Goal: Task Accomplishment & Management: Manage account settings

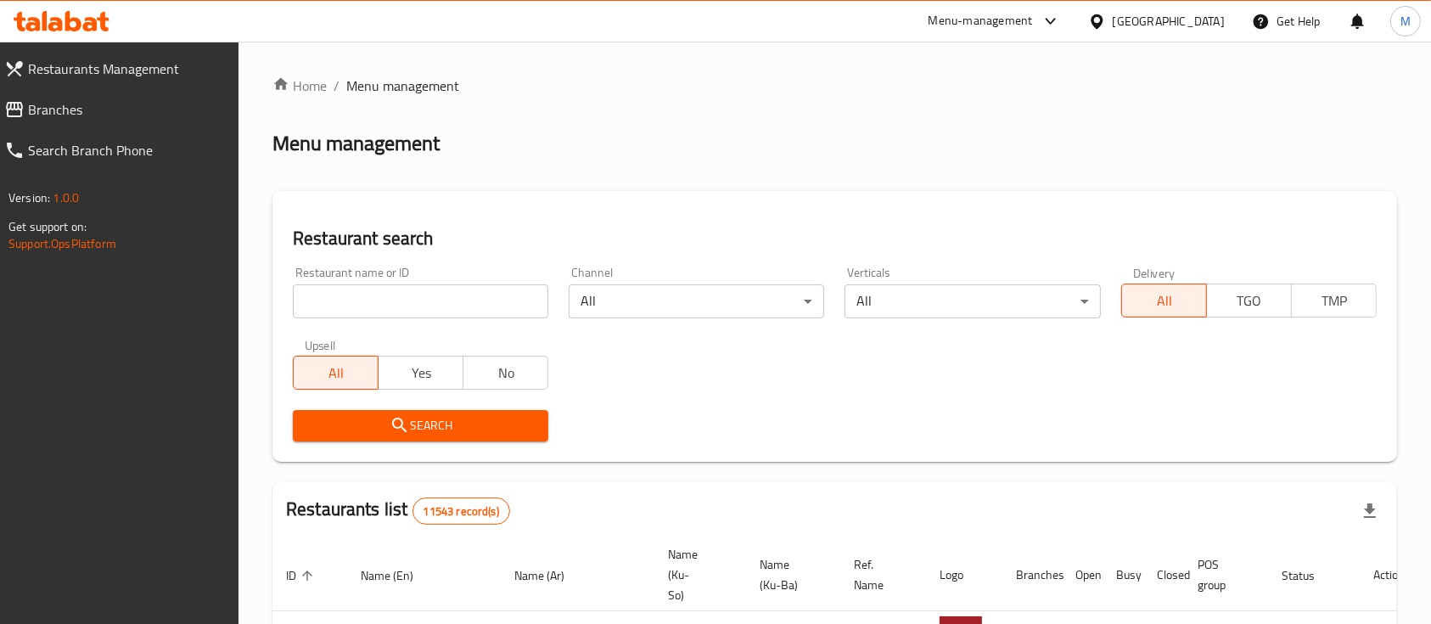
click at [446, 306] on input "search" at bounding box center [421, 301] width 256 height 34
type input "ؤ"
type input "سندريلا"
click button "Search" at bounding box center [421, 425] width 256 height 31
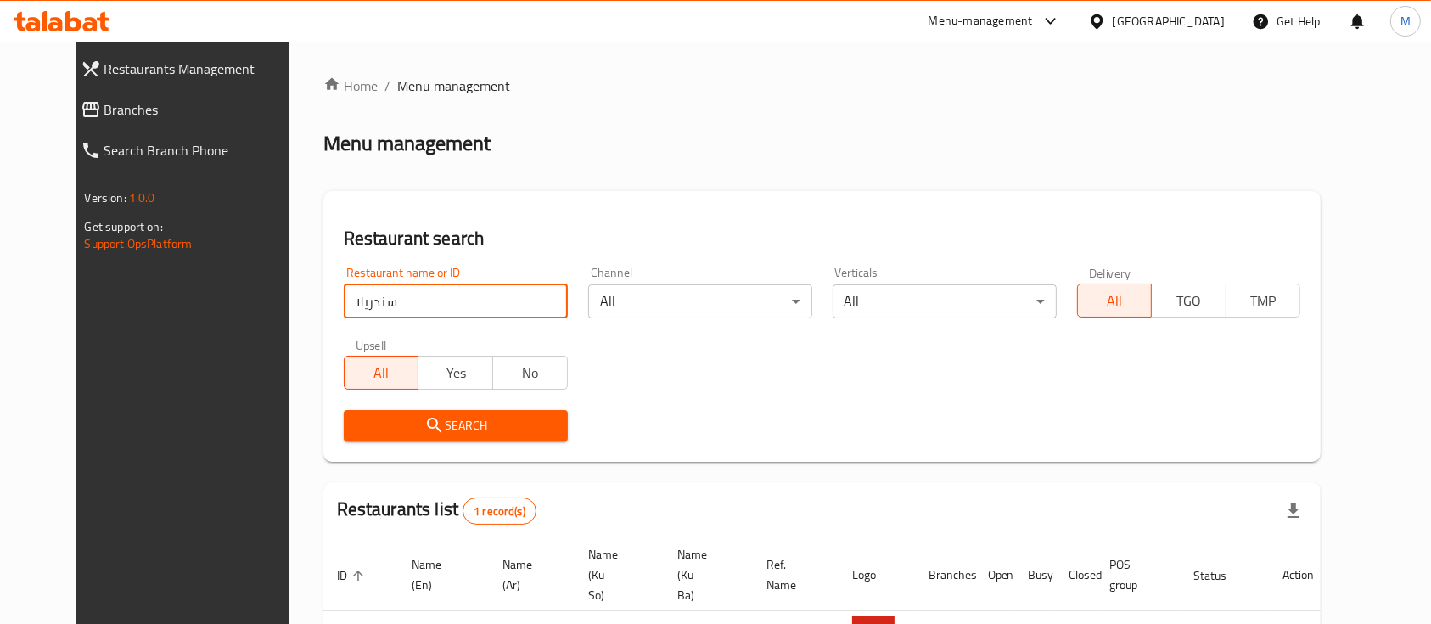
scroll to position [118, 0]
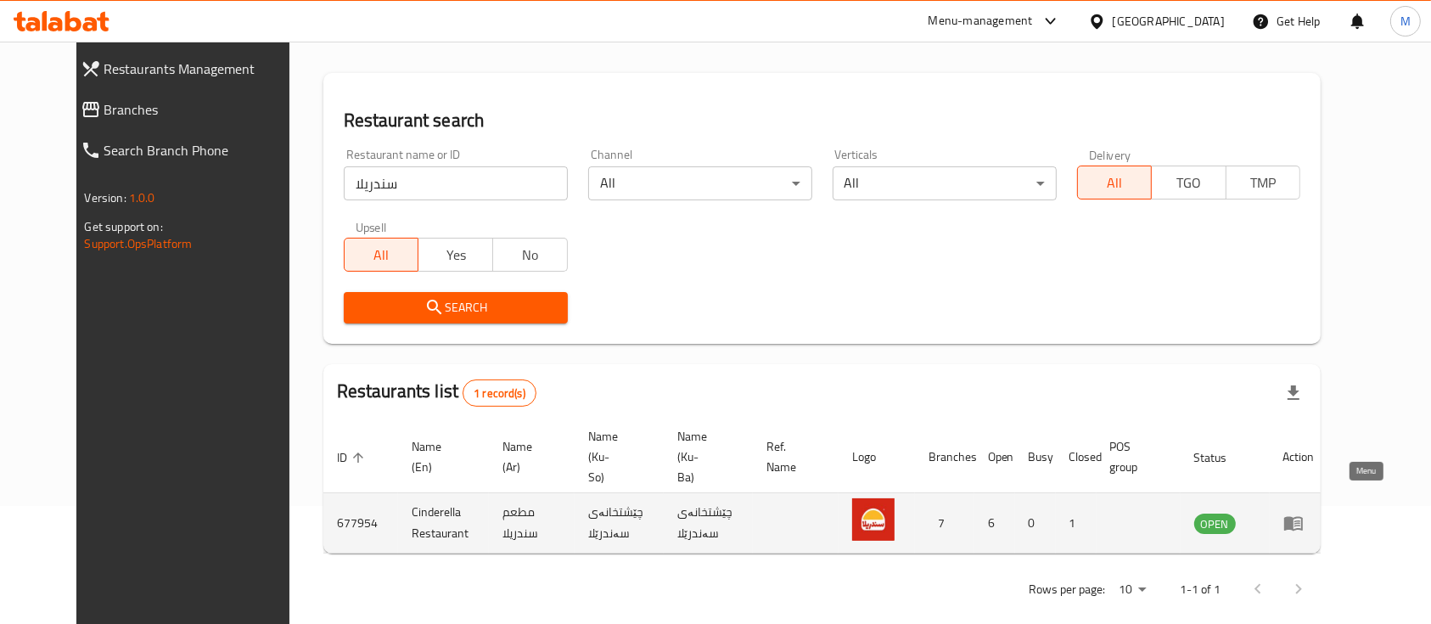
click at [1315, 513] on link "enhanced table" at bounding box center [1299, 523] width 31 height 20
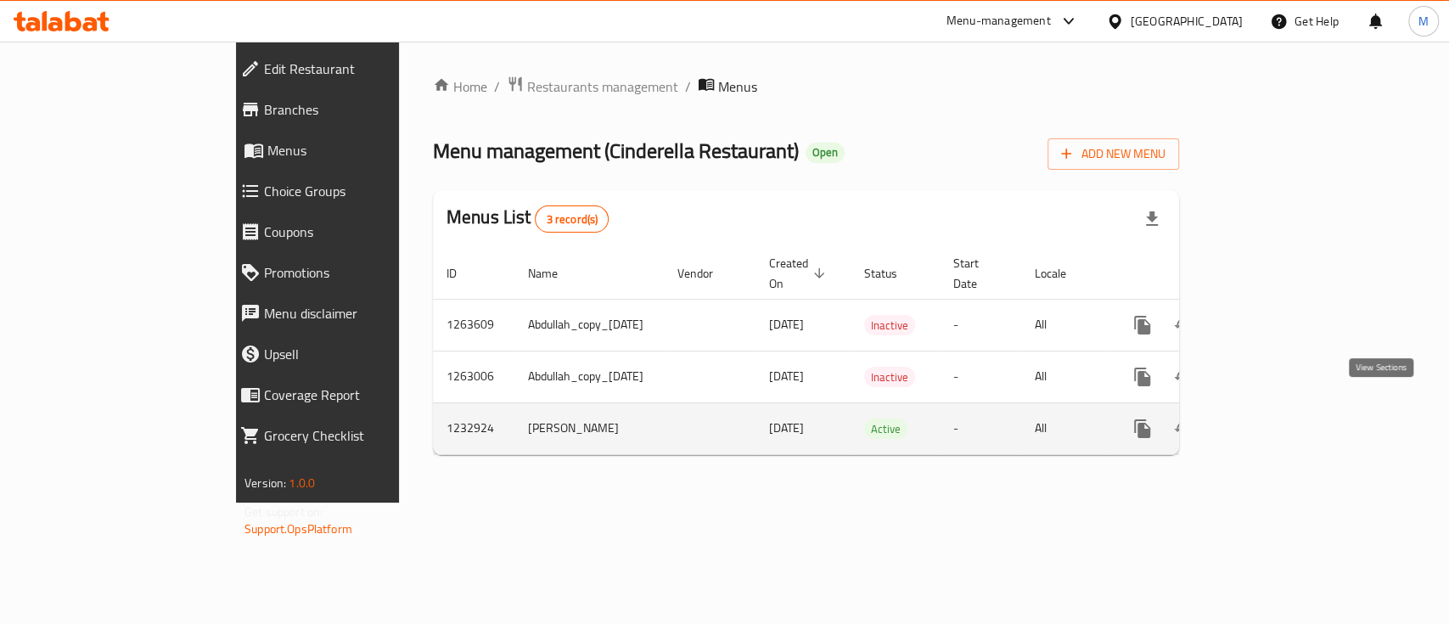
click at [1272, 421] on icon "enhanced table" at bounding box center [1264, 428] width 15 height 15
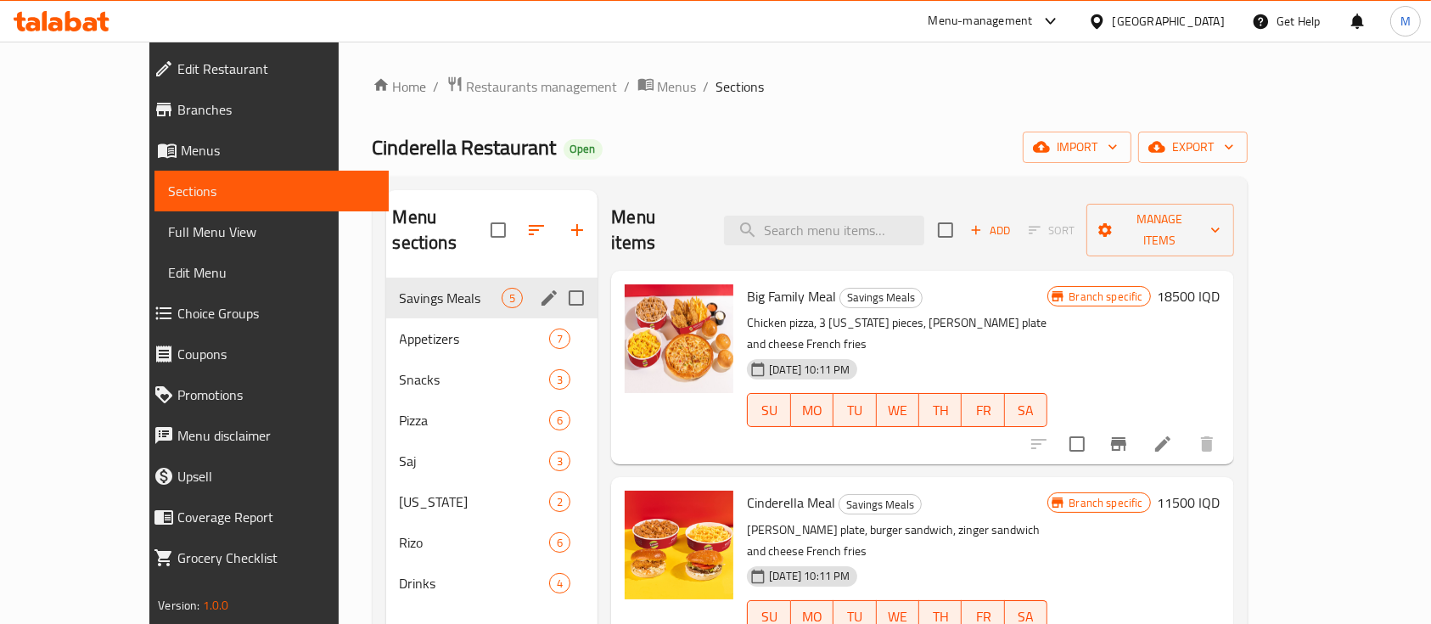
click at [559, 280] on input "Menu sections" at bounding box center [577, 298] width 36 height 36
checkbox input "true"
click at [542, 290] on icon "edit" at bounding box center [549, 297] width 15 height 15
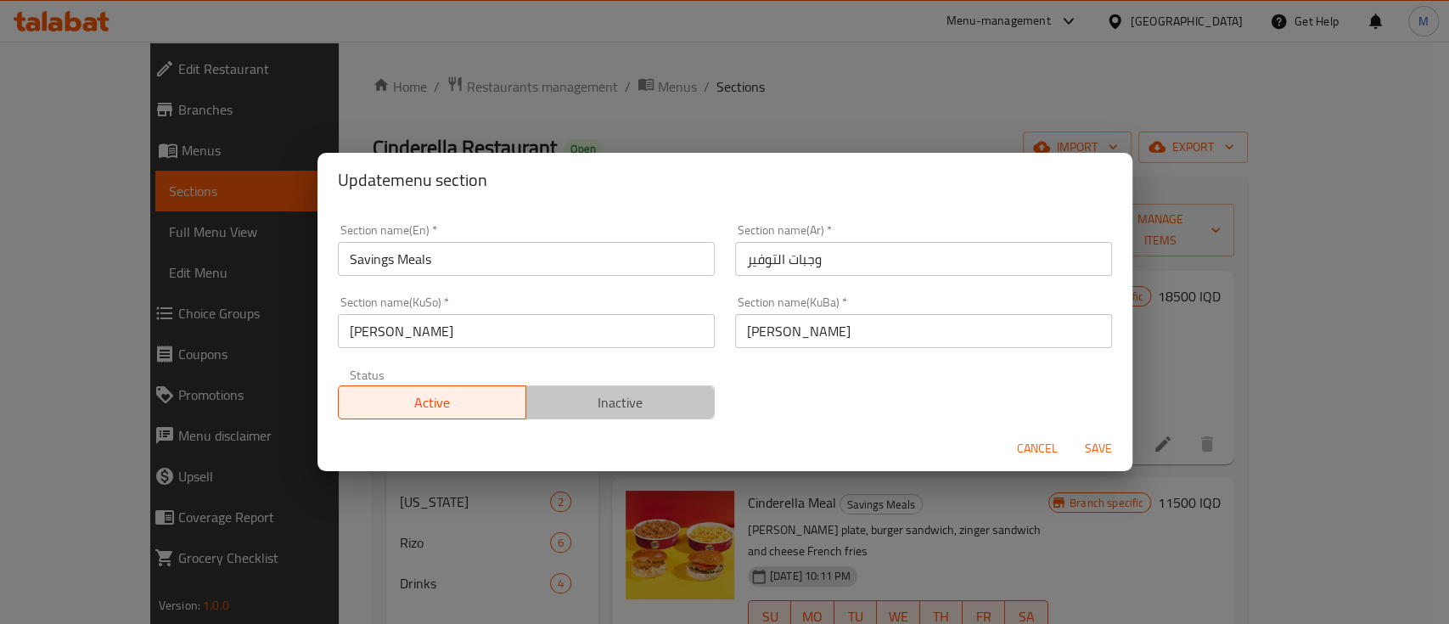
click at [643, 397] on span "Inactive" at bounding box center [620, 402] width 175 height 25
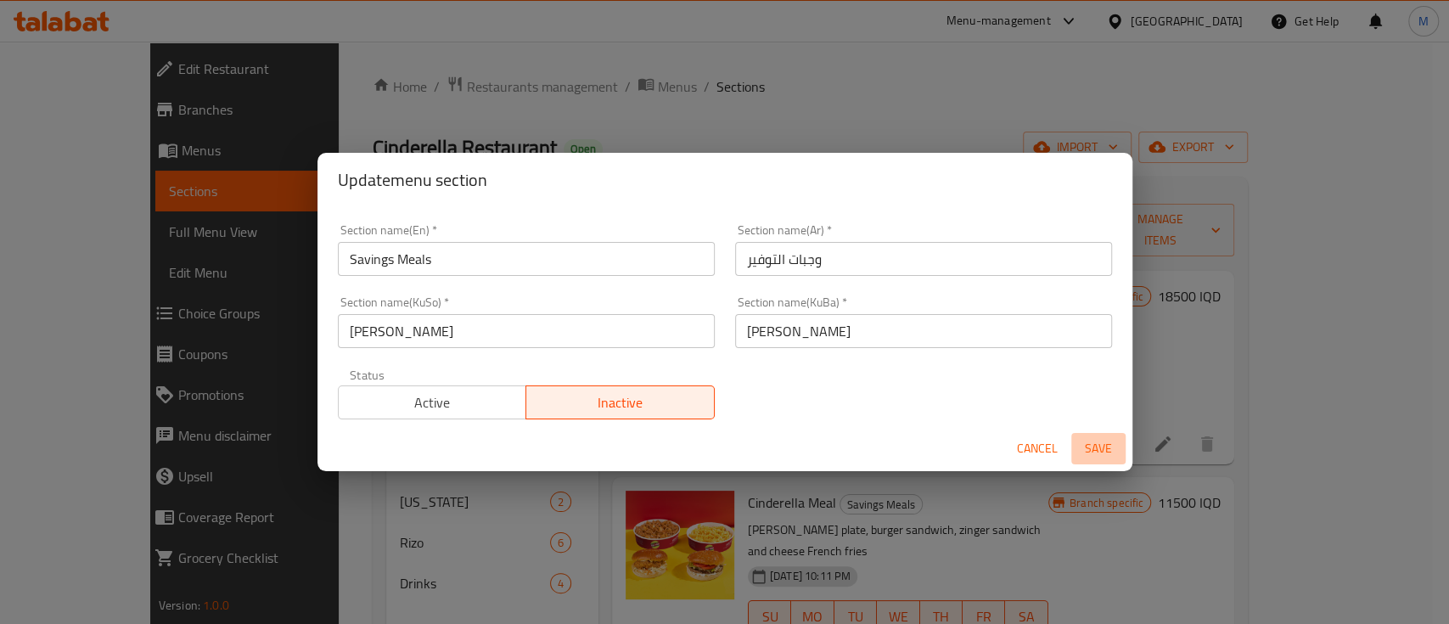
click at [1107, 447] on span "Save" at bounding box center [1098, 448] width 41 height 21
